Goal: Task Accomplishment & Management: Manage account settings

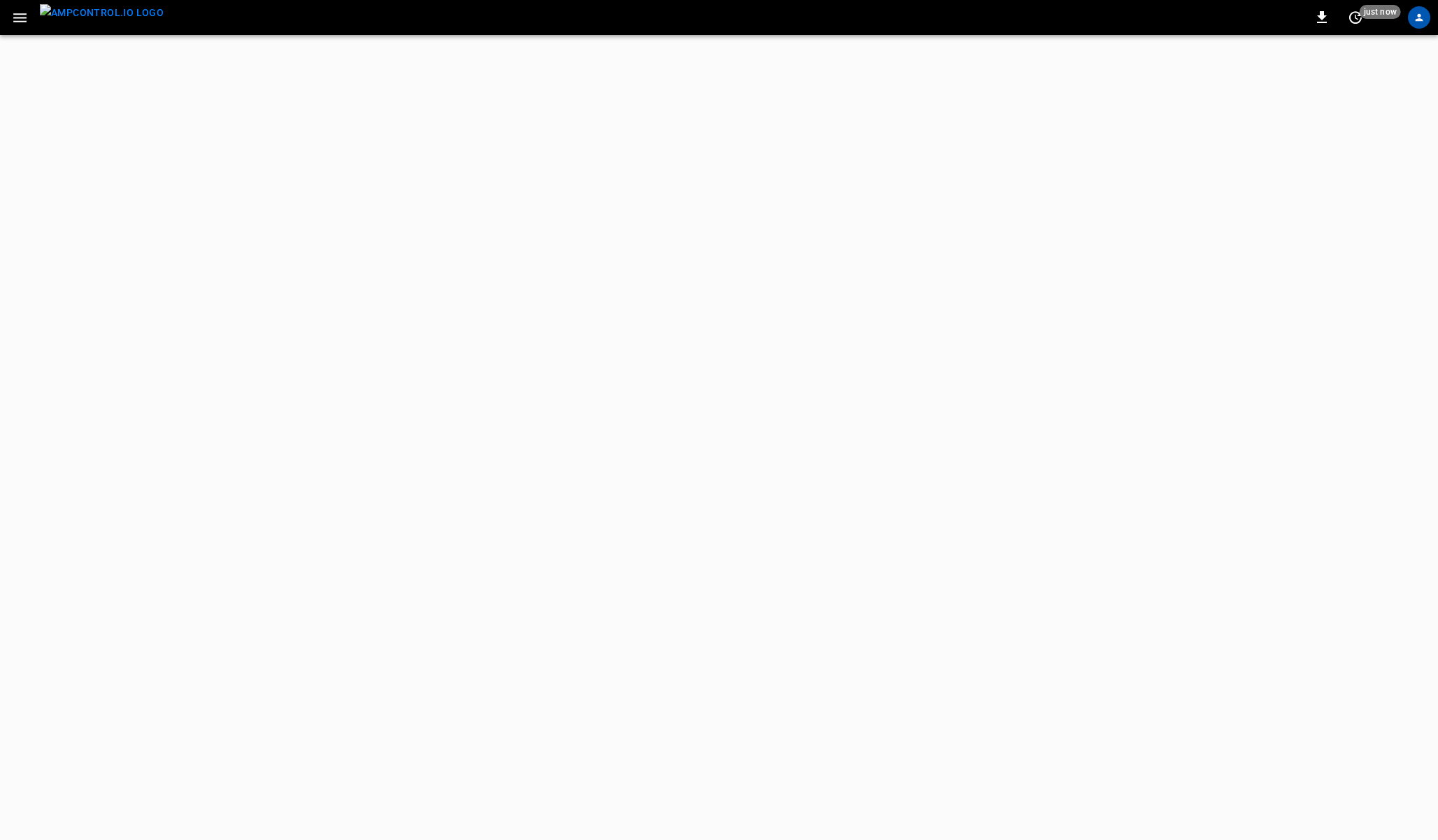
click at [18, 18] on icon "button" at bounding box center [20, 18] width 17 height 17
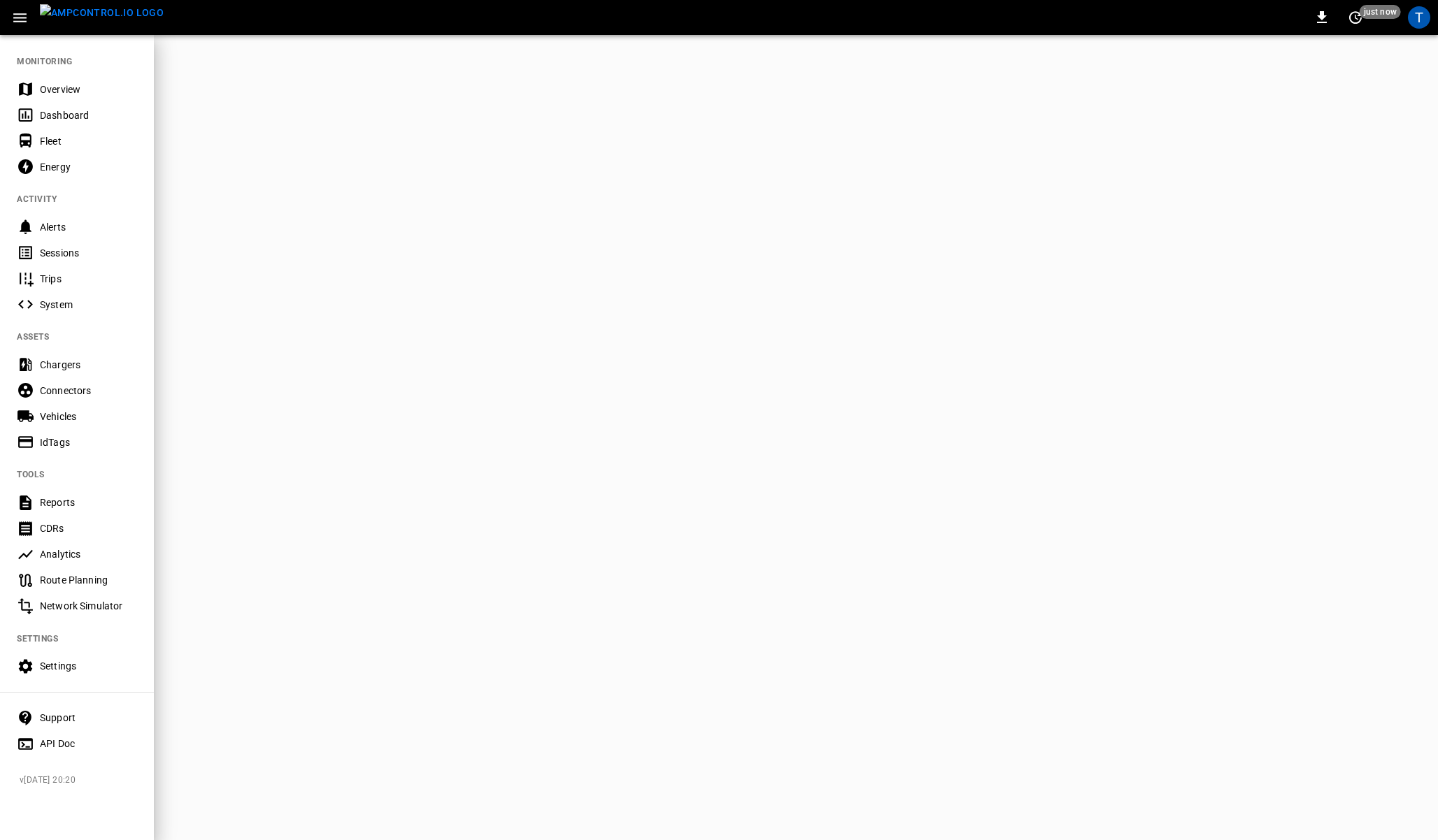
click at [51, 657] on div "Settings" at bounding box center [77, 666] width 154 height 26
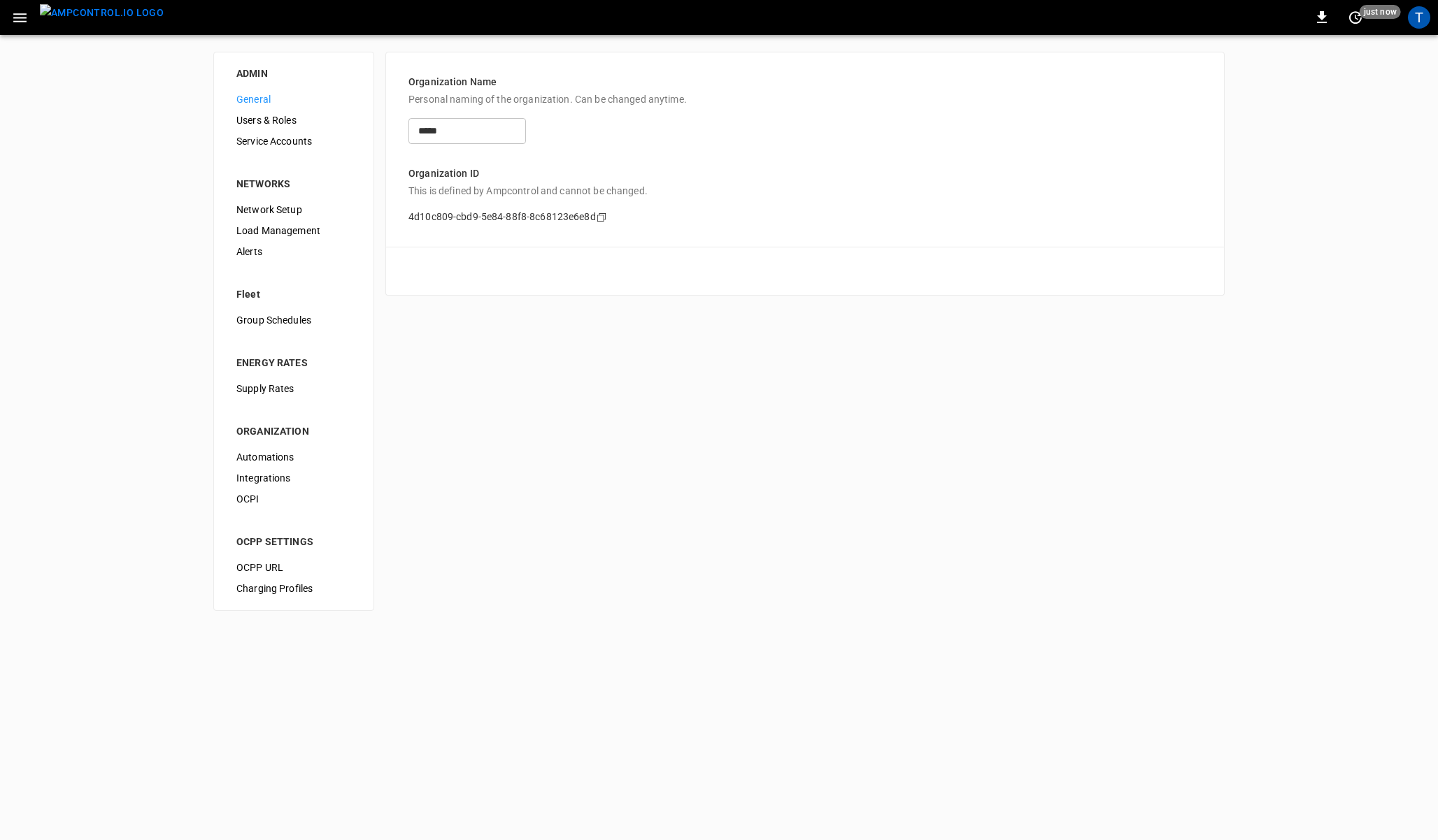
click at [286, 228] on span "Load Management" at bounding box center [293, 231] width 115 height 15
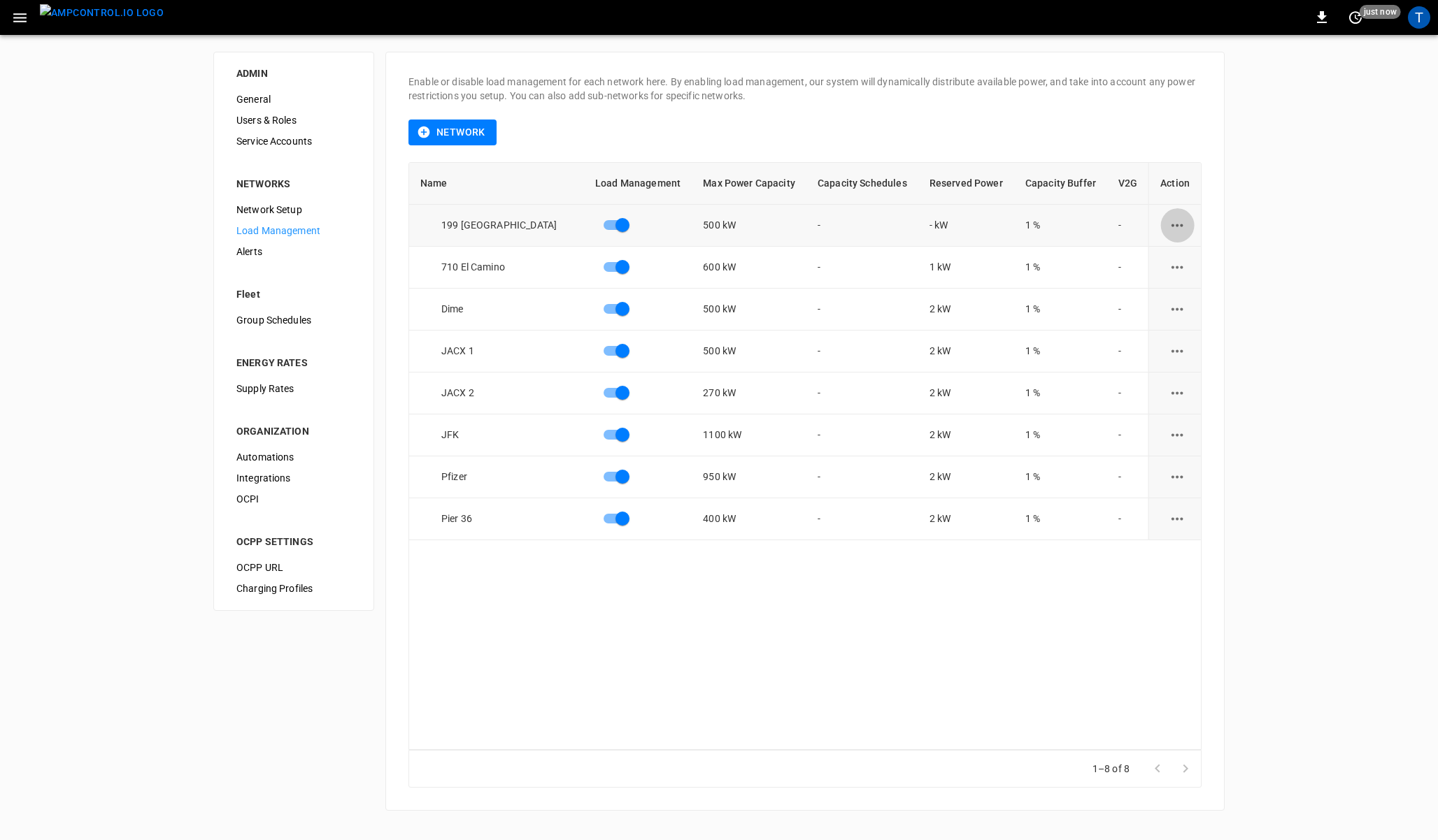
click at [1175, 225] on icon "load management options" at bounding box center [1177, 225] width 12 height 3
click at [1176, 253] on li "Edit" at bounding box center [1203, 259] width 99 height 23
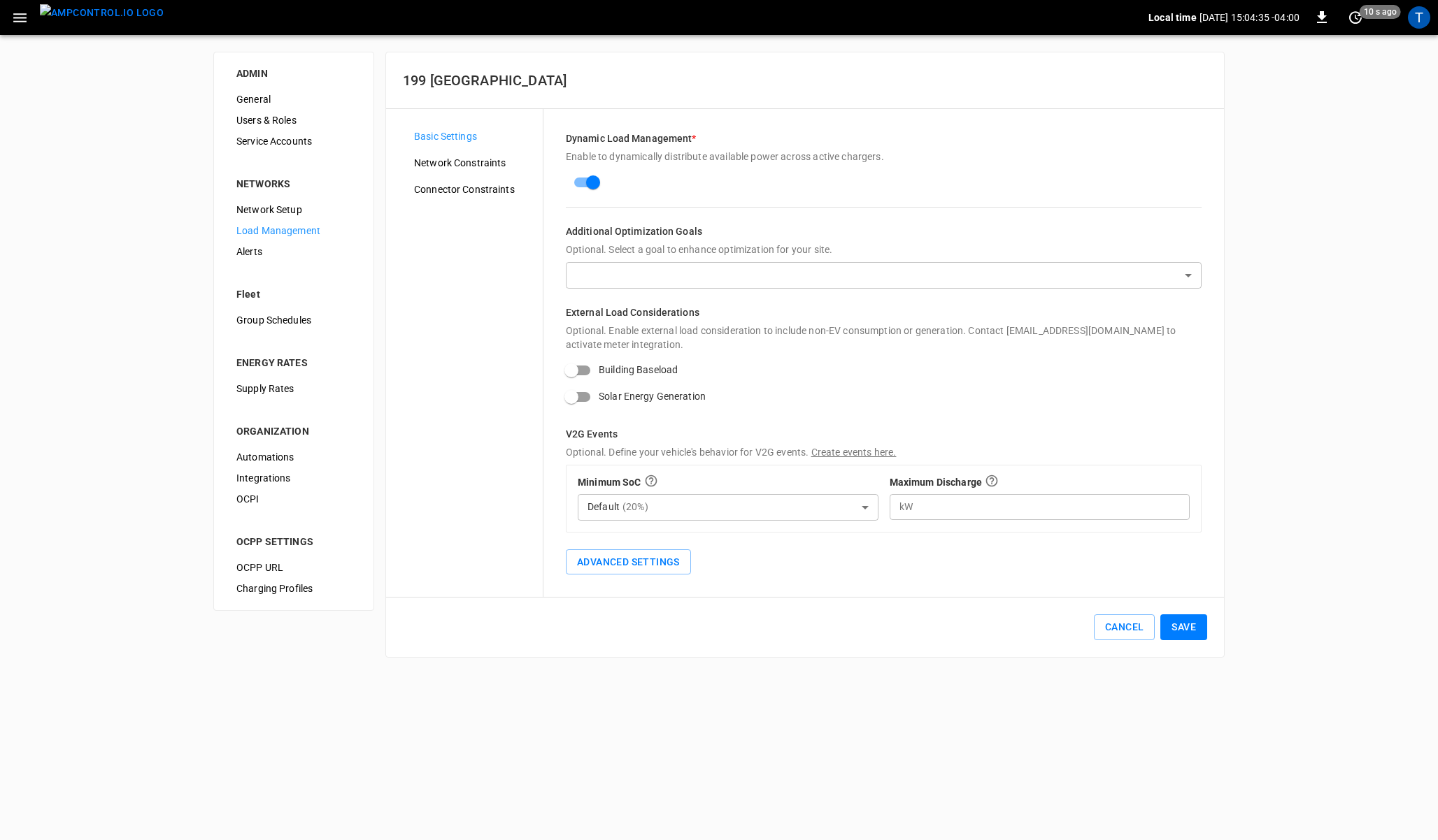
click at [613, 511] on body "Local time [DATE] 15:04:35 -04:00 0 10 s ago T ADMIN General Users & Roles Serv…" at bounding box center [719, 337] width 1438 height 675
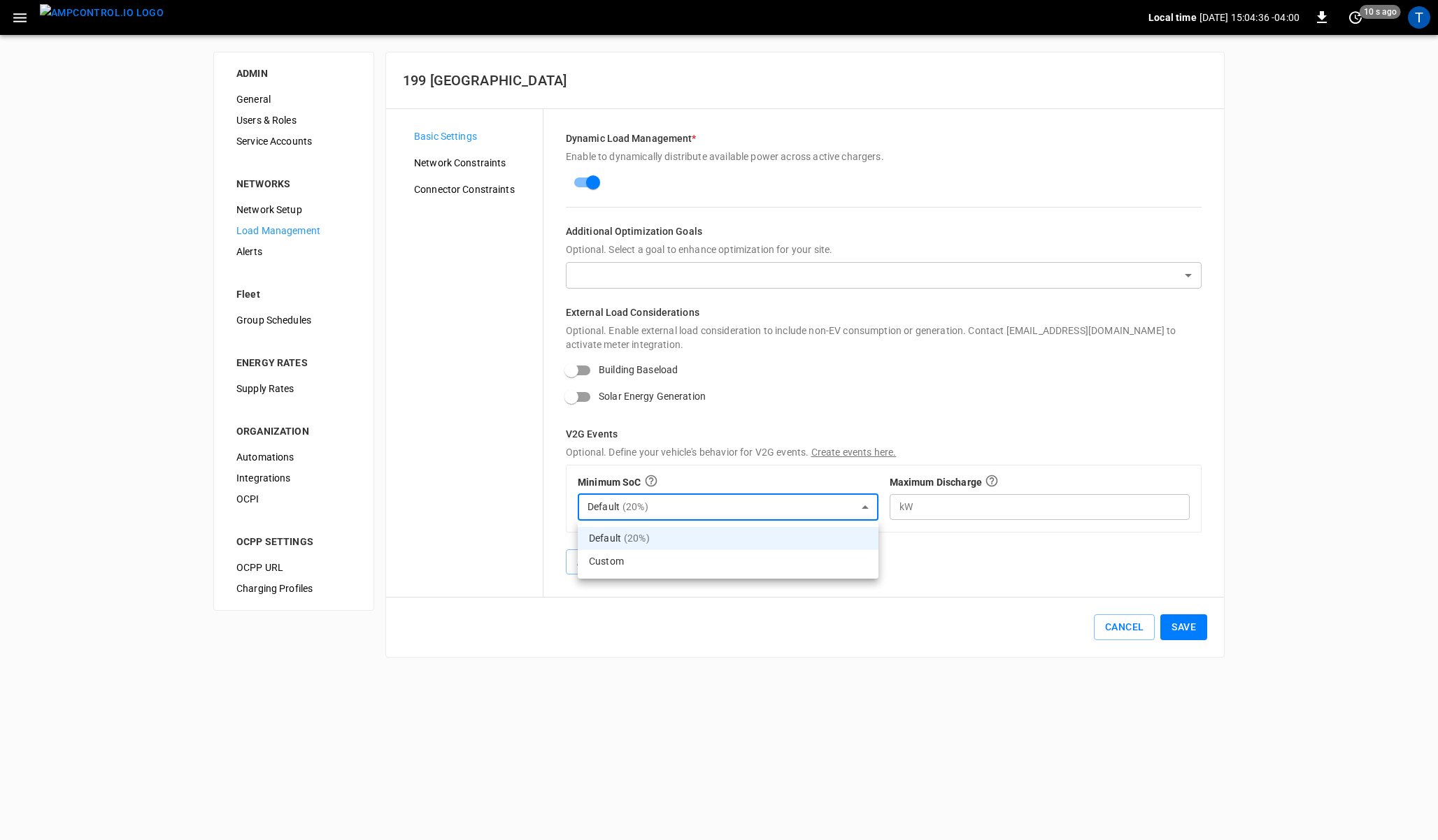
click at [523, 511] on div at bounding box center [719, 420] width 1438 height 840
